Goal: Information Seeking & Learning: Find specific fact

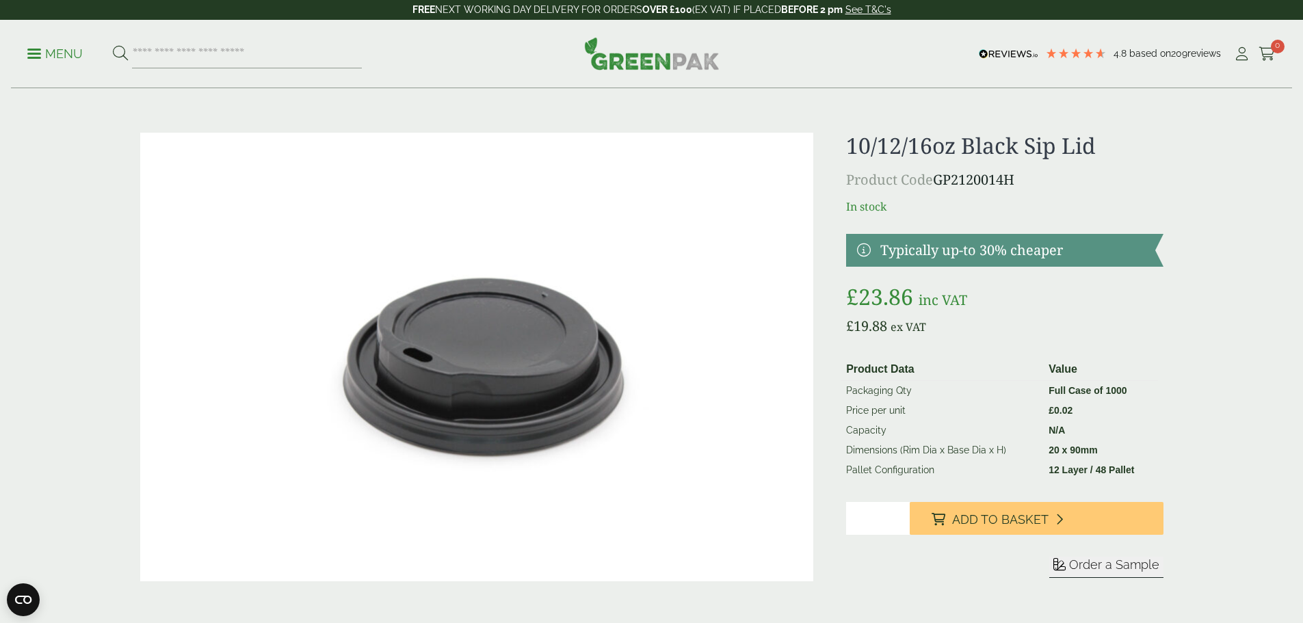
click at [62, 49] on p "Menu" at bounding box center [54, 54] width 55 height 16
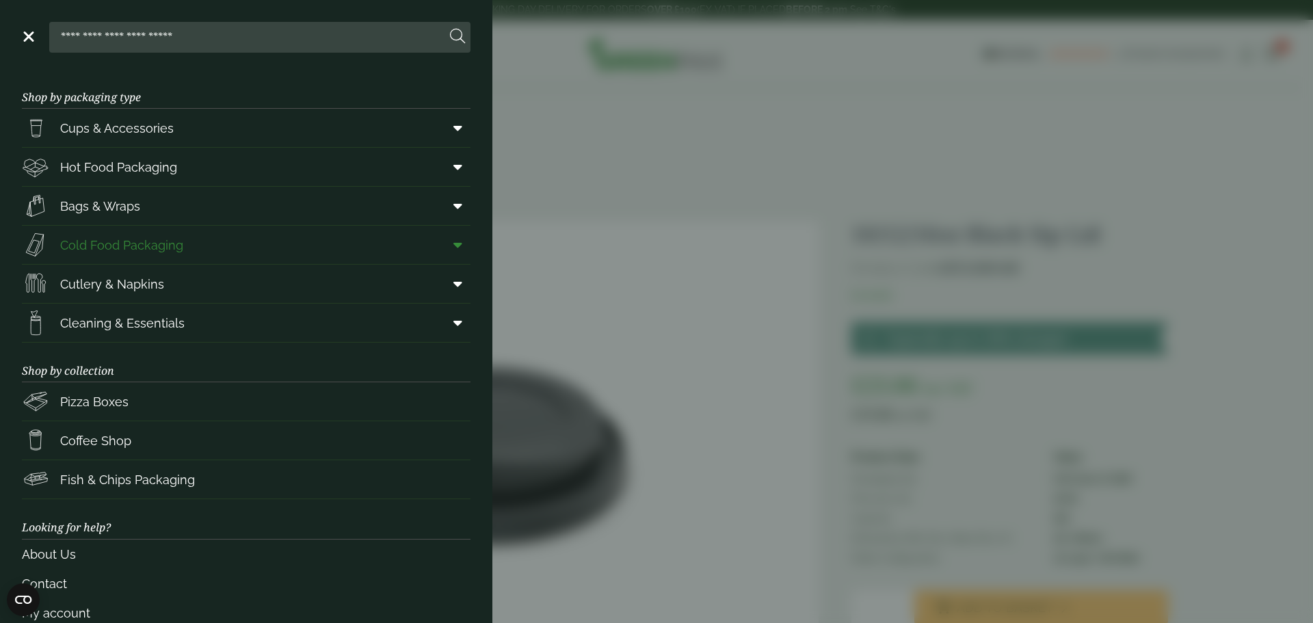
click at [454, 245] on icon at bounding box center [458, 245] width 9 height 14
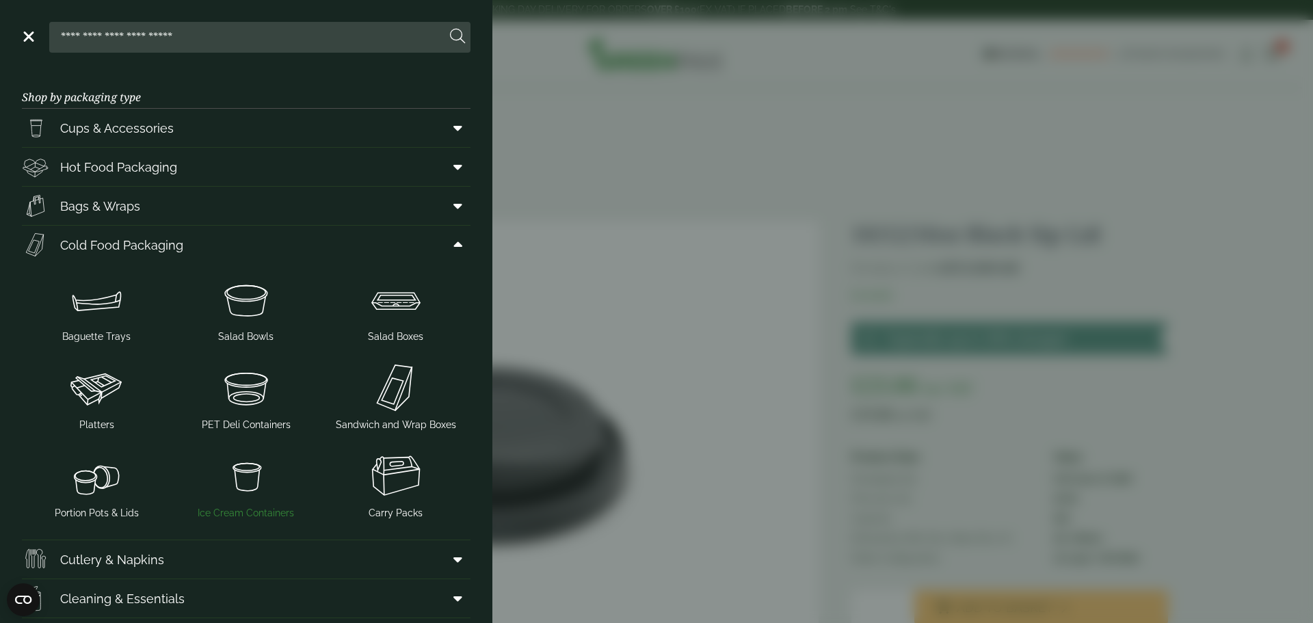
click at [237, 484] on img at bounding box center [246, 476] width 139 height 55
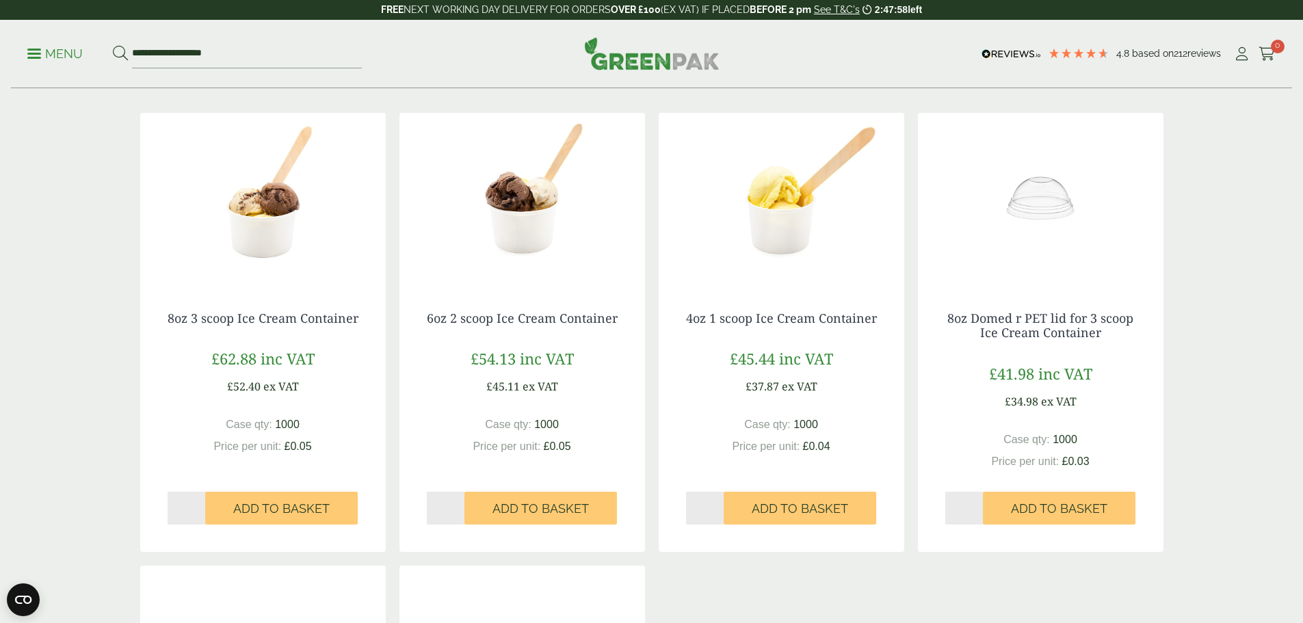
scroll to position [205, 0]
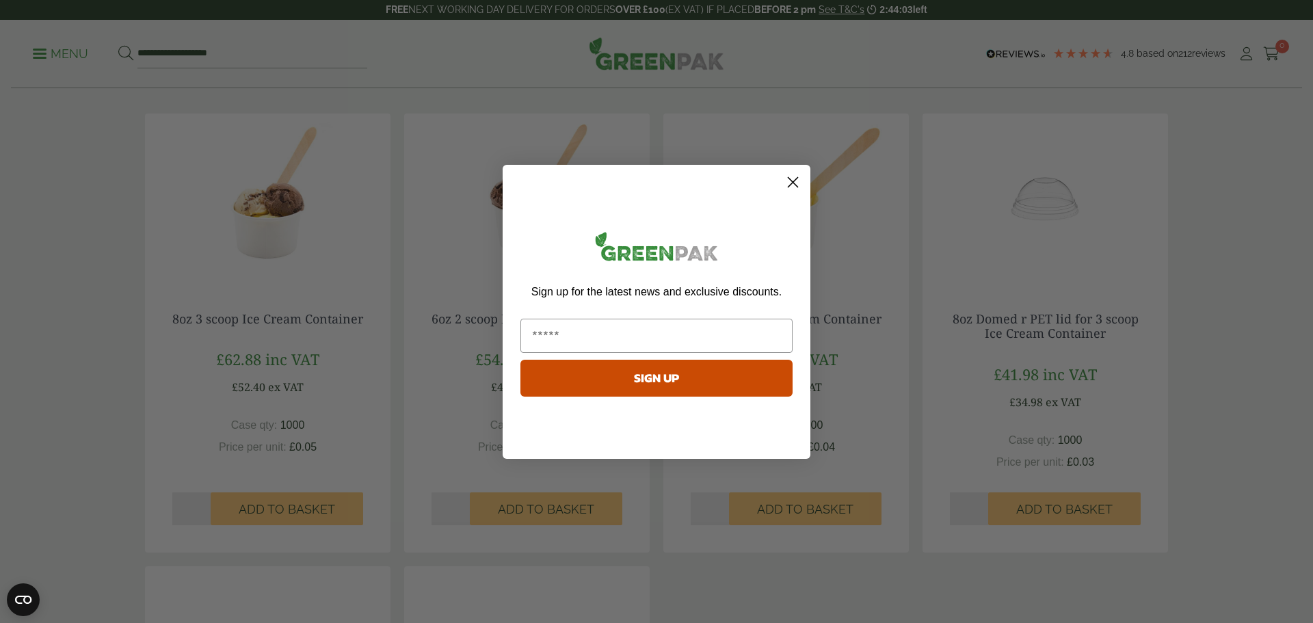
click at [797, 179] on circle "Close dialog" at bounding box center [793, 181] width 23 height 23
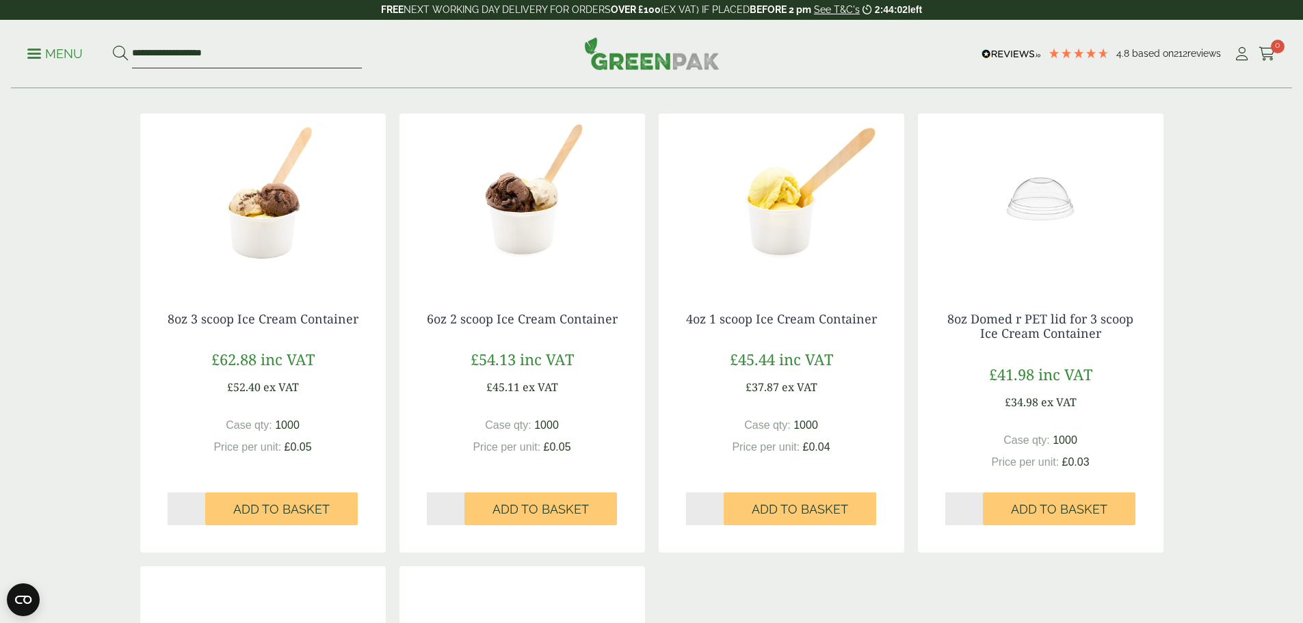
drag, startPoint x: 259, startPoint y: 49, endPoint x: 90, endPoint y: 57, distance: 169.2
click at [91, 54] on ul "**********" at bounding box center [194, 54] width 335 height 29
paste input "search"
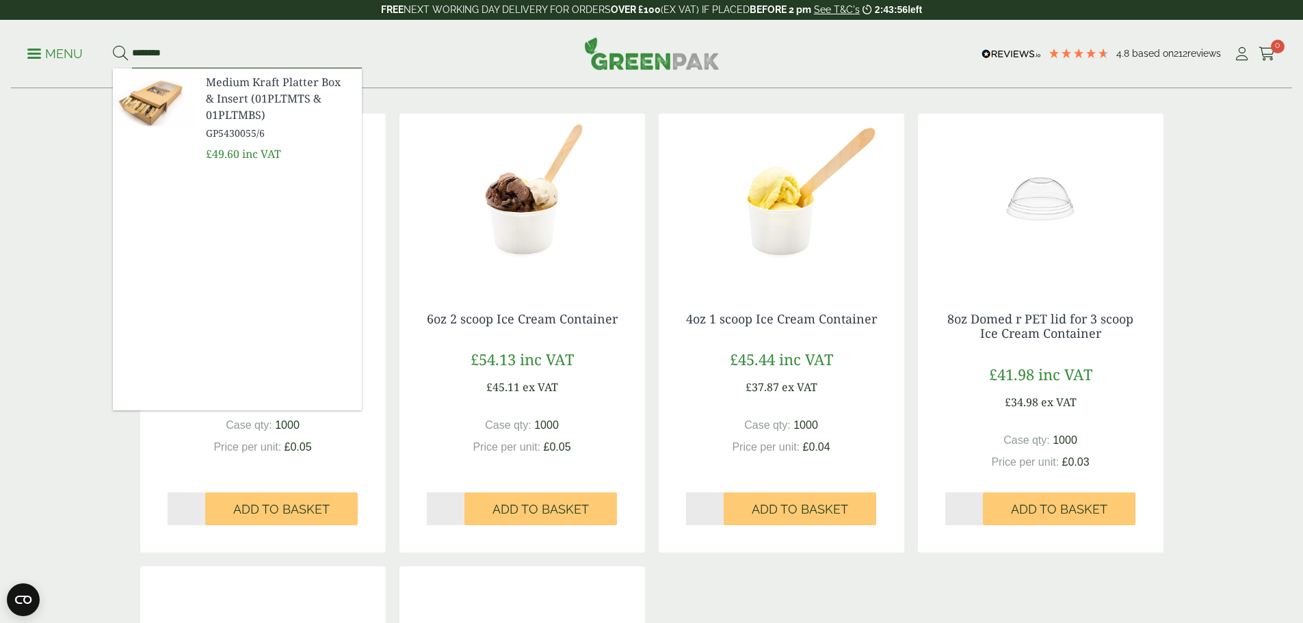
click at [210, 45] on input "********" at bounding box center [247, 54] width 230 height 29
drag, startPoint x: 171, startPoint y: 49, endPoint x: 86, endPoint y: 53, distance: 84.9
click at [91, 53] on ul "Menu ********" at bounding box center [194, 54] width 335 height 29
type input "**********"
click at [113, 45] on button at bounding box center [120, 54] width 15 height 18
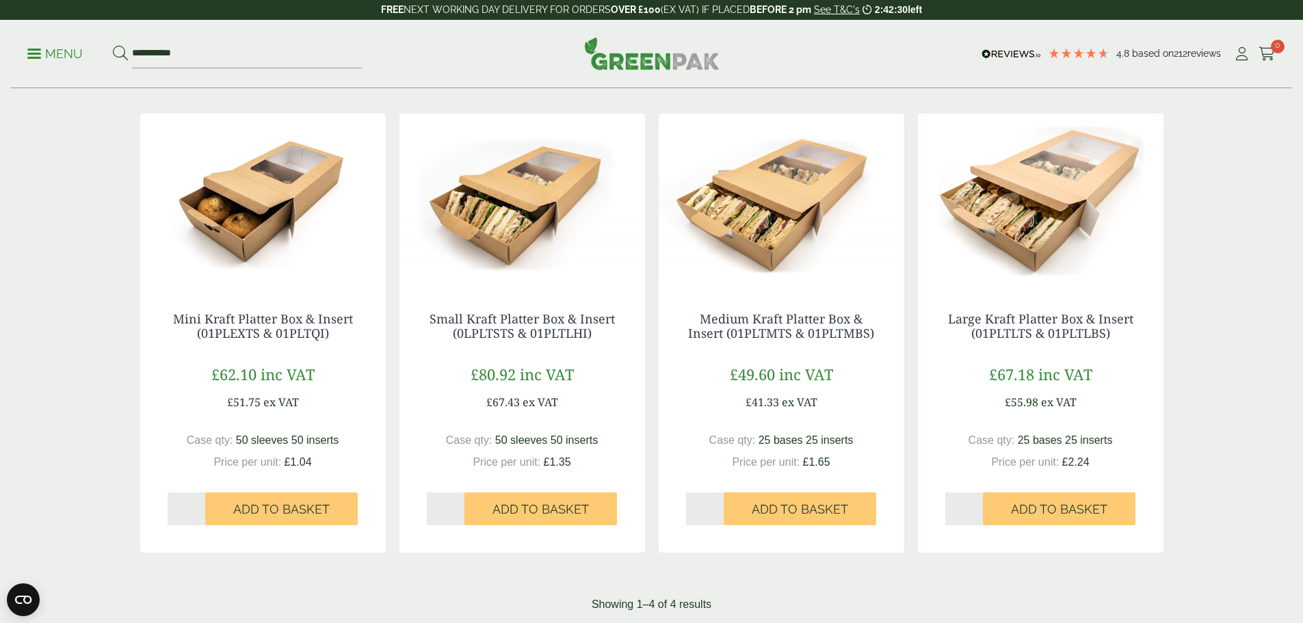
click at [552, 190] on img at bounding box center [522, 199] width 246 height 171
drag, startPoint x: 599, startPoint y: 332, endPoint x: 429, endPoint y: 319, distance: 170.8
click at [429, 319] on h4 "Small Kraft Platter Box & Insert (0LPLTSTS & 01PLTLHI)" at bounding box center [522, 326] width 191 height 29
copy link "Small Kraft Platter Box & Insert (0LPLTSTS & 01PLTLHI)"
drag, startPoint x: 882, startPoint y: 332, endPoint x: 693, endPoint y: 309, distance: 190.8
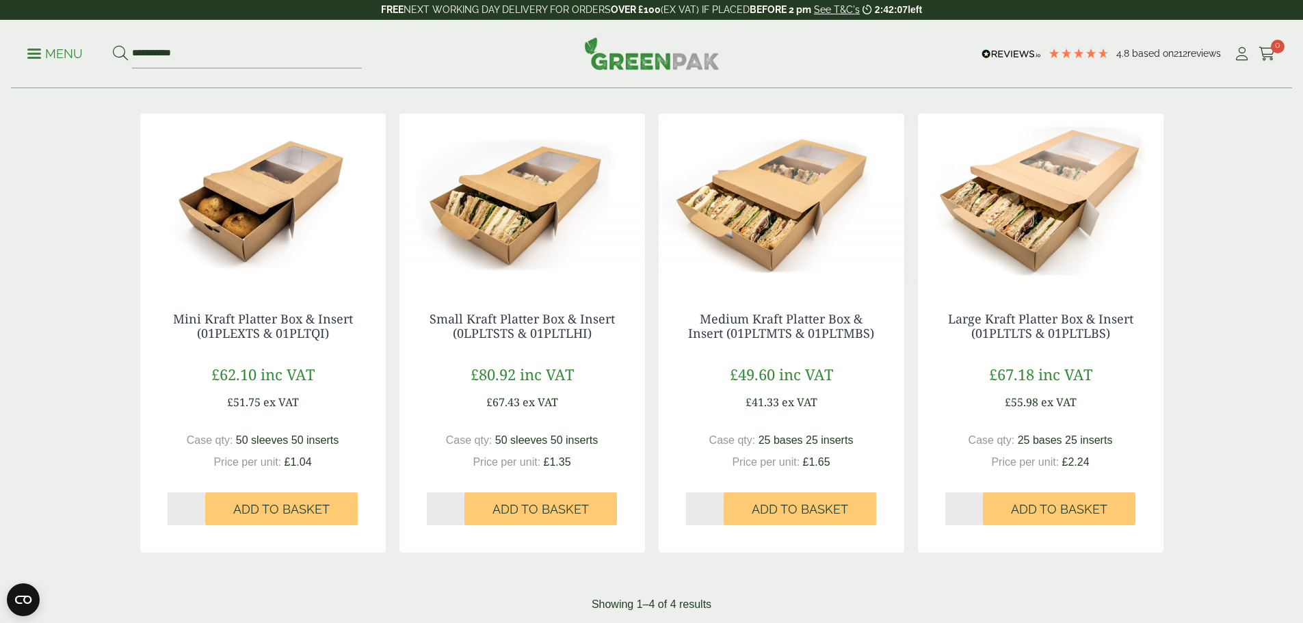
click at [693, 309] on div "Medium Kraft Platter Box & Insert (01PLTMTS & 01PLTMBS) £49.60 inc VAT £41.33 e…" at bounding box center [782, 419] width 246 height 268
copy link "Medium Kraft Platter Box & Insert (01PLTMTS & 01PLTMBS)"
drag, startPoint x: 1115, startPoint y: 334, endPoint x: 946, endPoint y: 312, distance: 170.4
click at [946, 312] on h4 "Large Kraft Platter Box & Insert (01PLTLTS & 01PLTLBS)" at bounding box center [1040, 326] width 191 height 29
copy link "Large Kraft Platter Box & Insert (01PLTLTS & 01PLTLBS)"
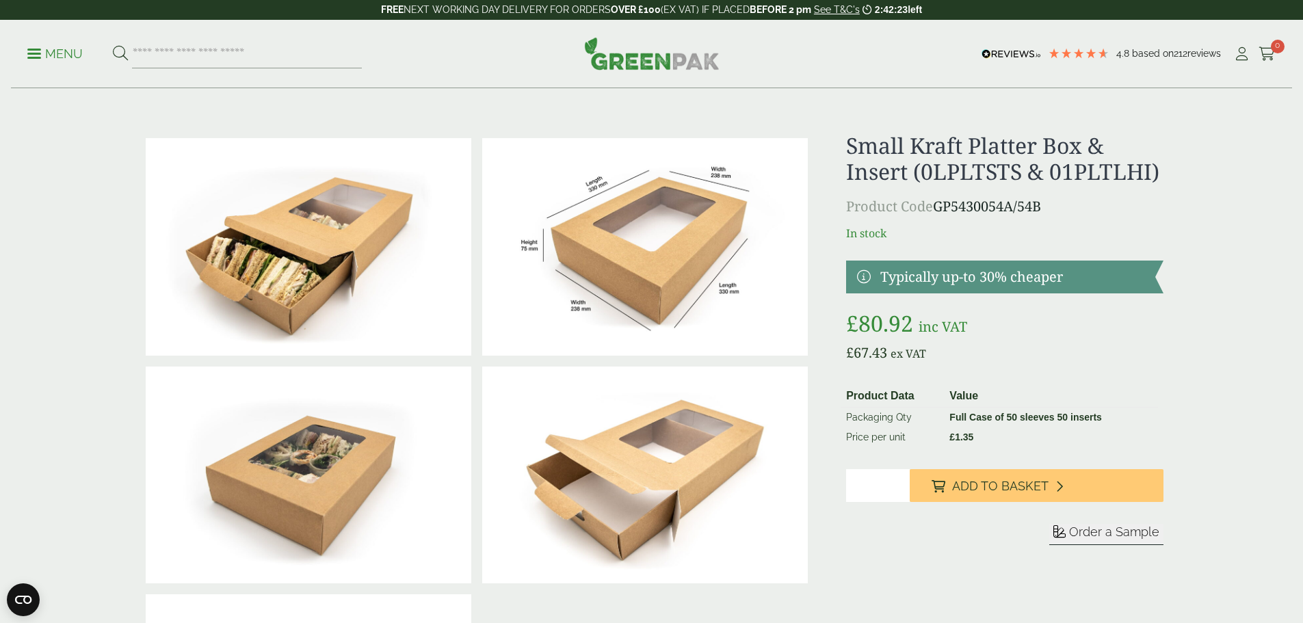
drag, startPoint x: 1050, startPoint y: 202, endPoint x: 941, endPoint y: 205, distance: 108.8
click at [941, 205] on p "Product Code GP5430054A/54B" at bounding box center [1004, 206] width 317 height 21
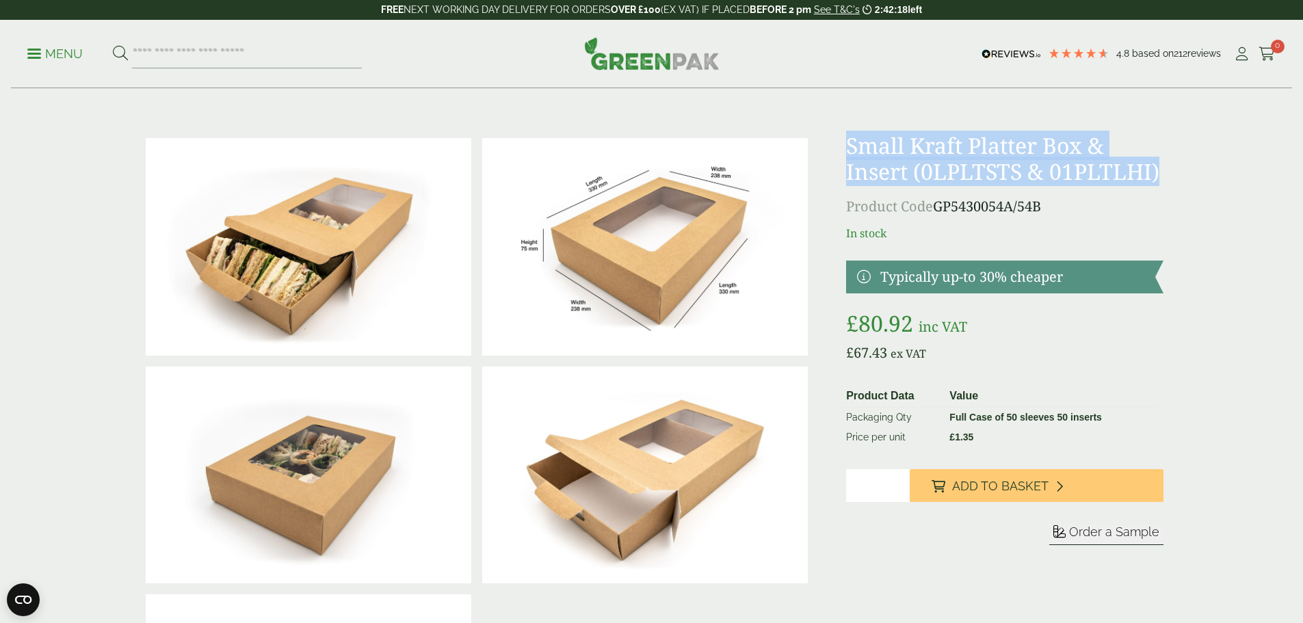
drag, startPoint x: 1176, startPoint y: 174, endPoint x: 836, endPoint y: 146, distance: 341.1
copy h1 "Small Kraft Platter Box & Insert (0LPLTSTS & 01PLTLHI)"
